Goal: Task Accomplishment & Management: Complete application form

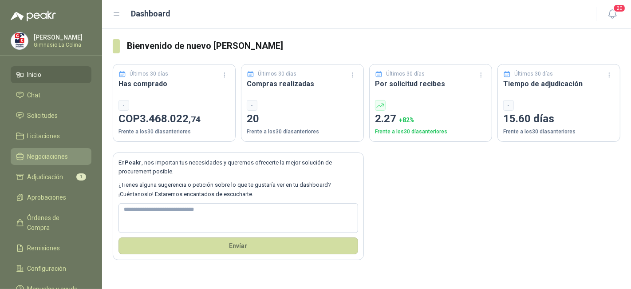
click at [56, 152] on span "Negociaciones" at bounding box center [48, 156] width 41 height 10
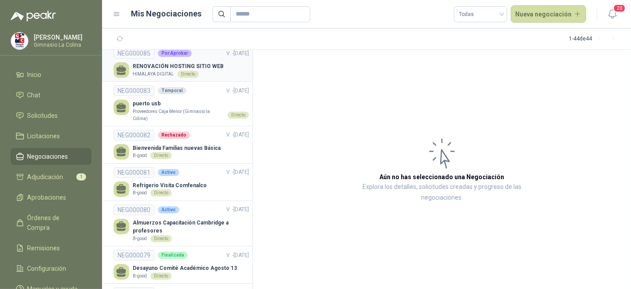
scroll to position [99, 0]
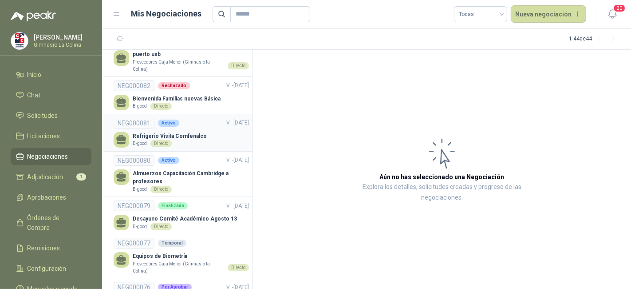
click at [193, 124] on div "NEG000081 Activo V. - [DATE]" at bounding box center [181, 123] width 135 height 11
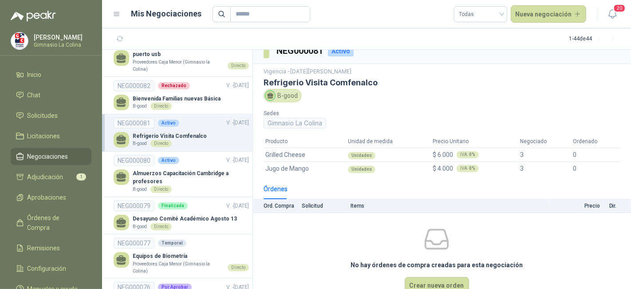
scroll to position [28, 0]
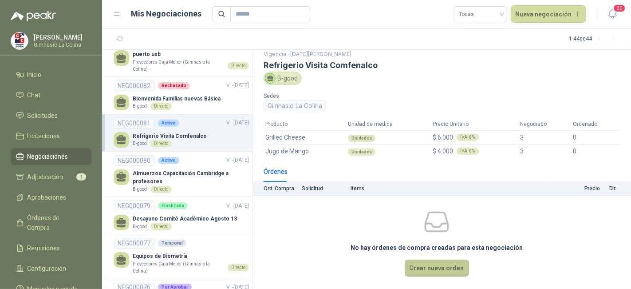
click at [413, 268] on button "Crear nueva orden" at bounding box center [437, 267] width 64 height 17
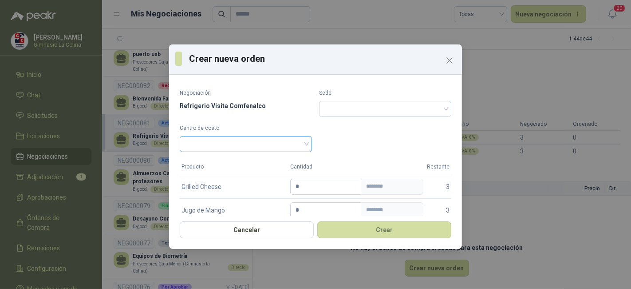
click at [302, 145] on span at bounding box center [246, 143] width 122 height 13
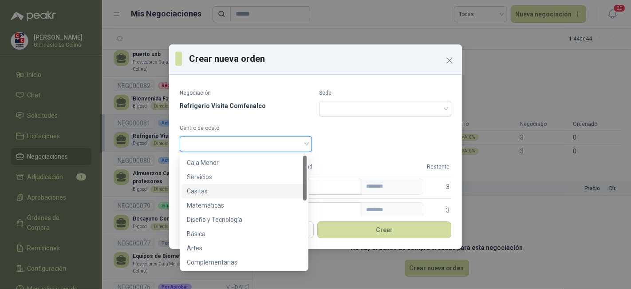
click at [270, 191] on div "Casitas" at bounding box center [244, 191] width 115 height 10
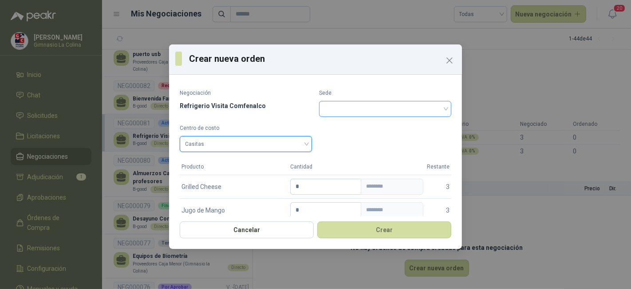
click at [360, 106] on input "search" at bounding box center [386, 107] width 122 height 13
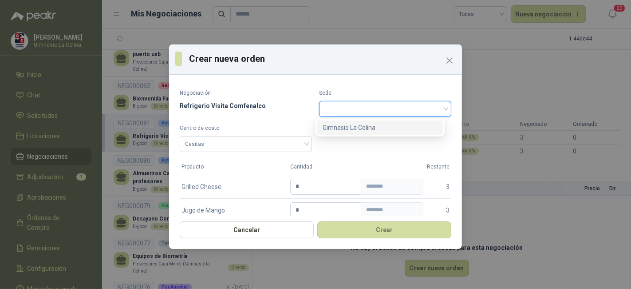
click at [354, 124] on div "Gimnasio La Colina" at bounding box center [380, 128] width 115 height 10
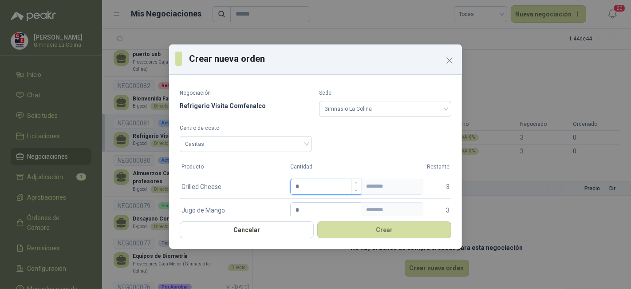
drag, startPoint x: 320, startPoint y: 185, endPoint x: 297, endPoint y: 183, distance: 23.2
click at [297, 183] on input "*" at bounding box center [326, 186] width 70 height 15
type input "*"
click at [302, 202] on td "* ********" at bounding box center [357, 210] width 137 height 24
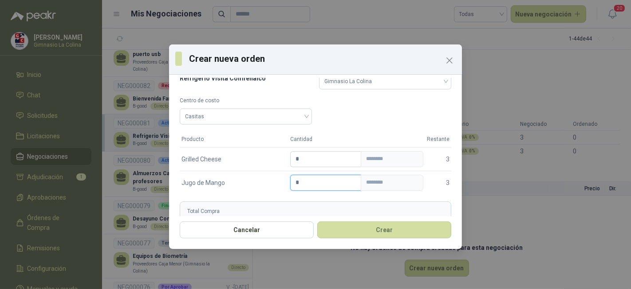
drag, startPoint x: 299, startPoint y: 210, endPoint x: 287, endPoint y: 211, distance: 12.5
click at [287, 211] on form "Negociación Refrigerio Visita Comfenalco Sede Gimnasio La Colina Centro de cost…" at bounding box center [316, 146] width 272 height 171
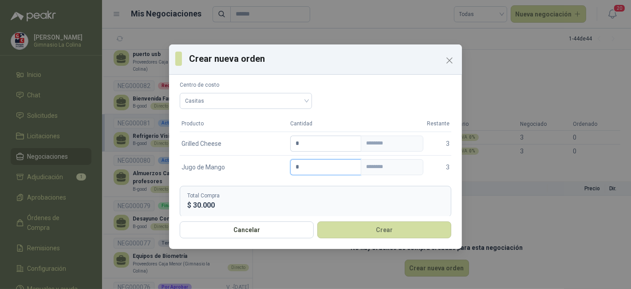
scroll to position [50, 0]
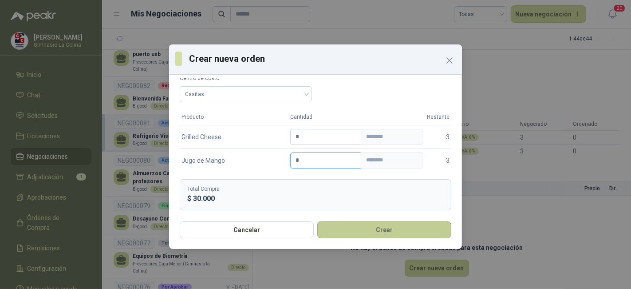
type input "*"
click at [353, 223] on button "Crear" at bounding box center [385, 229] width 134 height 17
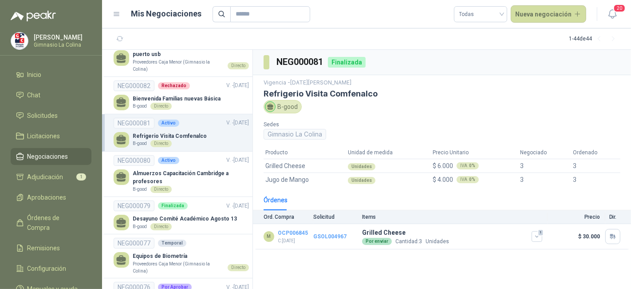
scroll to position [0, 0]
click at [186, 181] on p "Almuerzos Capacitación Cambridge a profesores" at bounding box center [191, 177] width 116 height 17
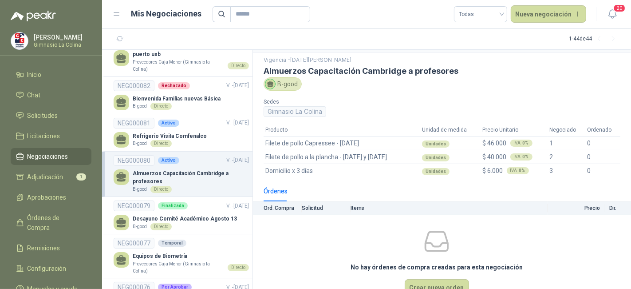
scroll to position [42, 0]
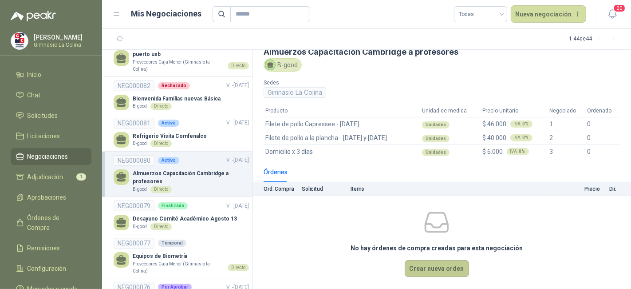
click at [429, 273] on button "Crear nueva orden" at bounding box center [437, 268] width 64 height 17
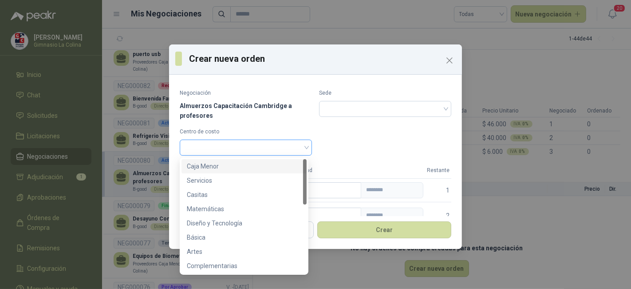
click at [298, 146] on span at bounding box center [246, 147] width 122 height 13
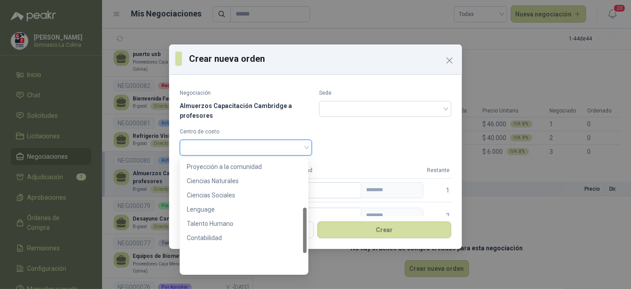
scroll to position [71, 0]
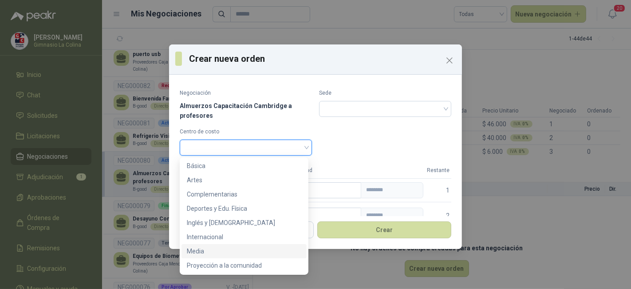
click at [262, 245] on div "Media" at bounding box center [244, 251] width 125 height 14
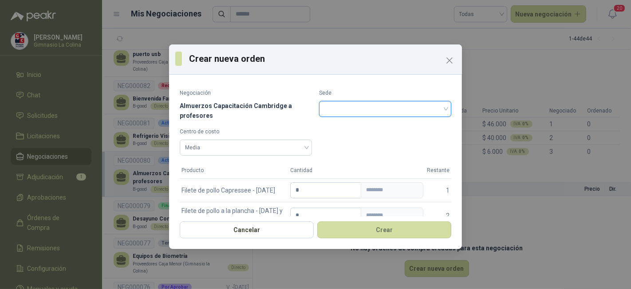
click at [354, 107] on input "search" at bounding box center [386, 107] width 122 height 13
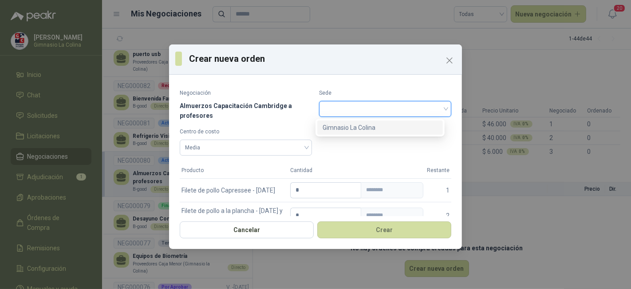
click at [351, 124] on div "Gimnasio La Colina" at bounding box center [380, 128] width 115 height 10
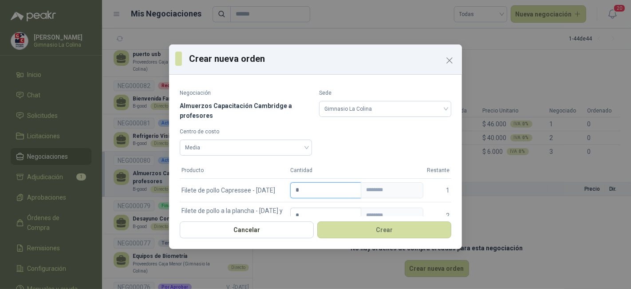
drag, startPoint x: 310, startPoint y: 188, endPoint x: 287, endPoint y: 188, distance: 22.6
click at [289, 188] on td "* ********" at bounding box center [357, 190] width 137 height 24
type input "*"
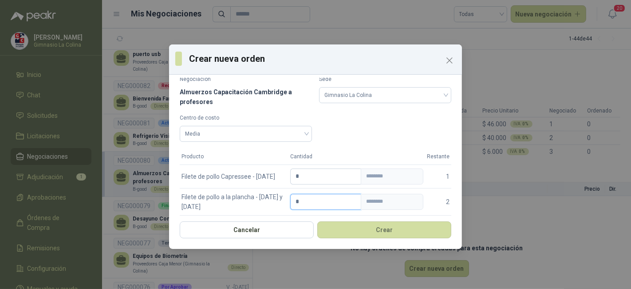
scroll to position [39, 0]
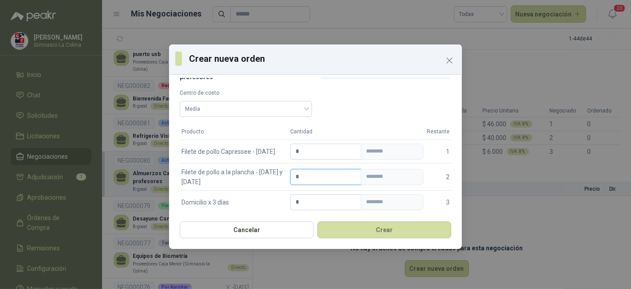
drag, startPoint x: 302, startPoint y: 210, endPoint x: 283, endPoint y: 211, distance: 18.7
click at [283, 211] on tbody "Filete de pollo Capressee - [DATE] * ******** 1 Filete de pollo a la plancha - …" at bounding box center [316, 176] width 272 height 74
type input "*"
click at [291, 199] on input "*" at bounding box center [326, 201] width 70 height 15
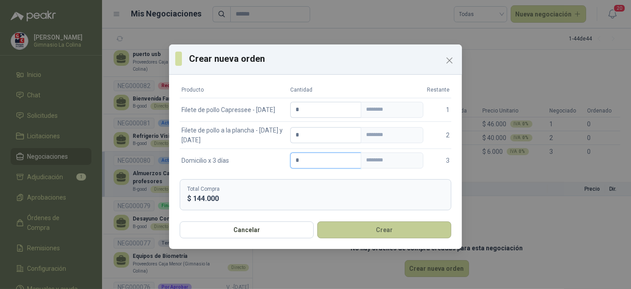
type input "*"
click at [335, 229] on button "Crear" at bounding box center [385, 229] width 134 height 17
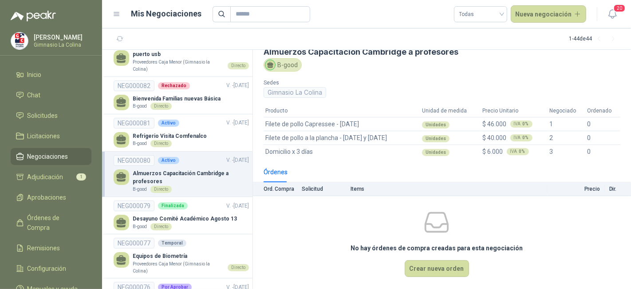
scroll to position [0, 0]
